Goal: Transaction & Acquisition: Book appointment/travel/reservation

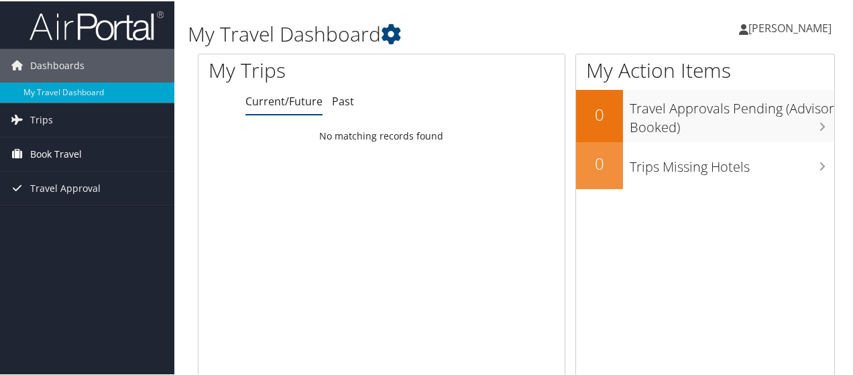
click at [98, 146] on link "Book Travel" at bounding box center [87, 153] width 174 height 34
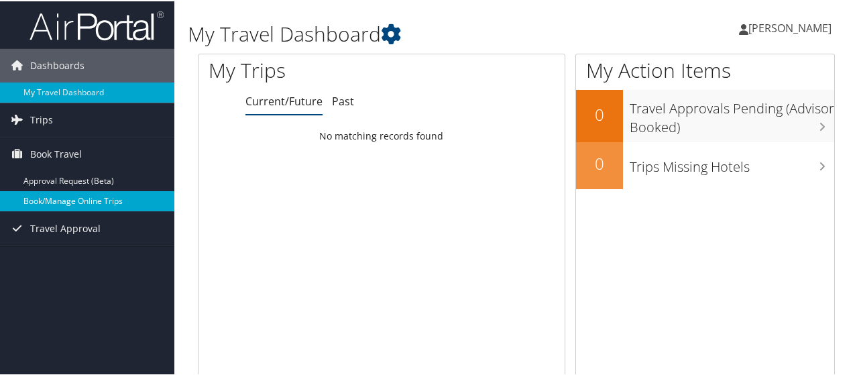
click at [68, 205] on link "Book/Manage Online Trips" at bounding box center [87, 200] width 174 height 20
